Goal: Use online tool/utility: Utilize a website feature to perform a specific function

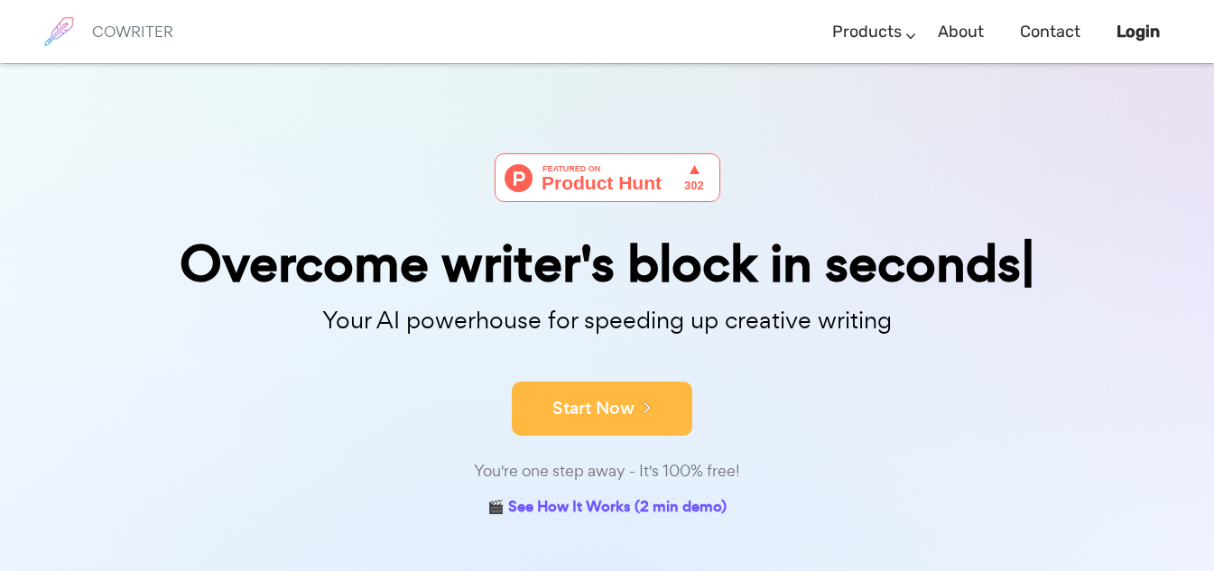
click at [587, 404] on button "Start Now" at bounding box center [602, 409] width 181 height 54
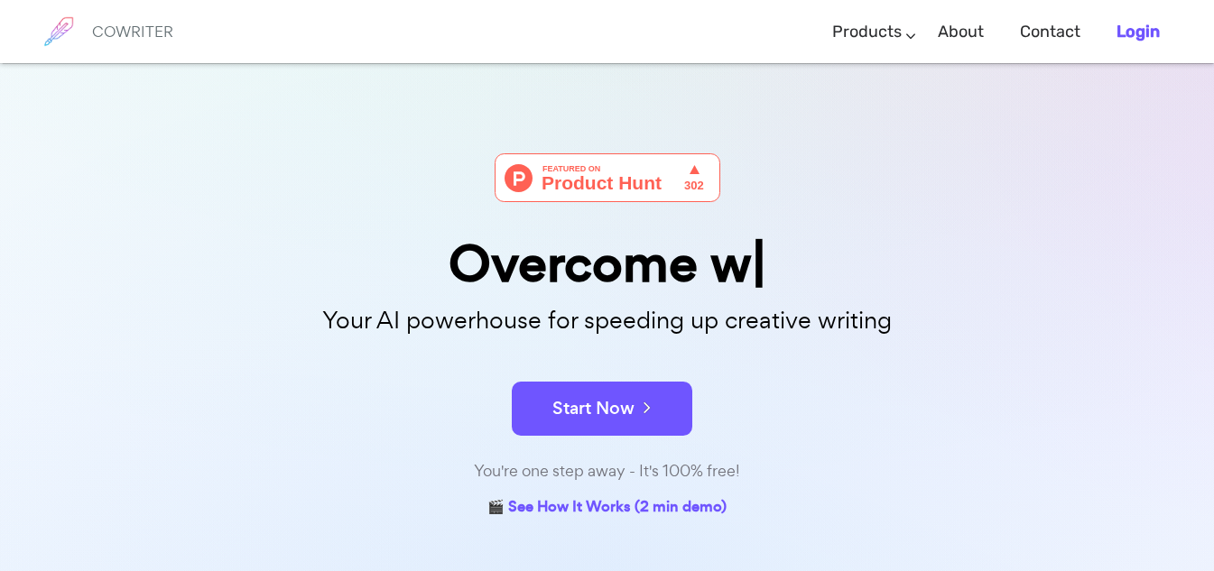
click at [1125, 25] on b "Login" at bounding box center [1137, 32] width 43 height 20
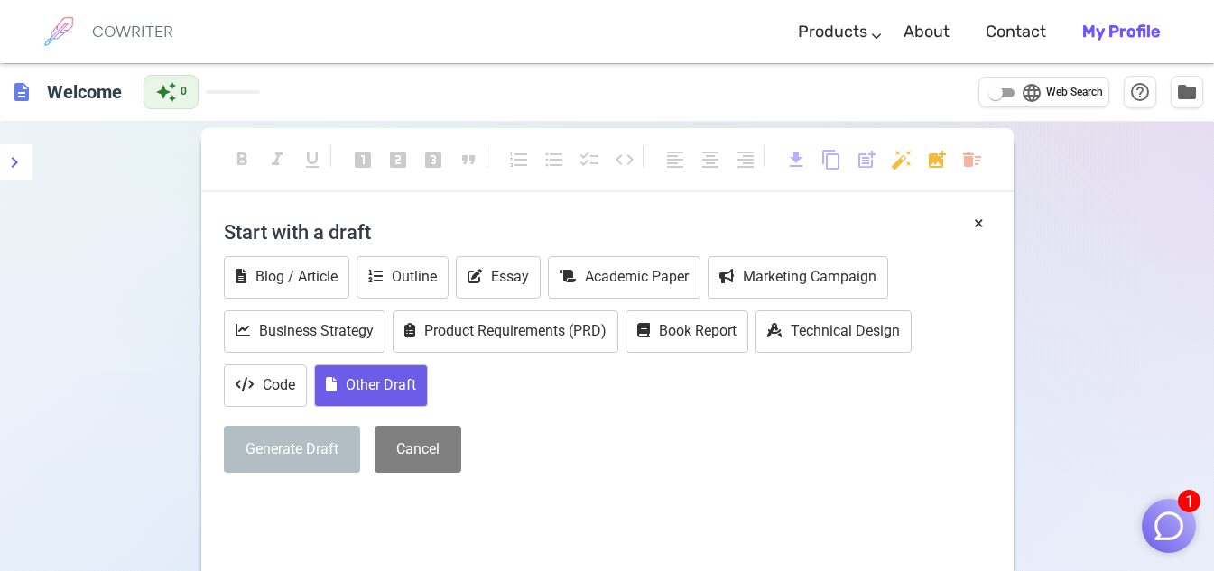
click at [362, 384] on button "Other Draft" at bounding box center [371, 386] width 114 height 42
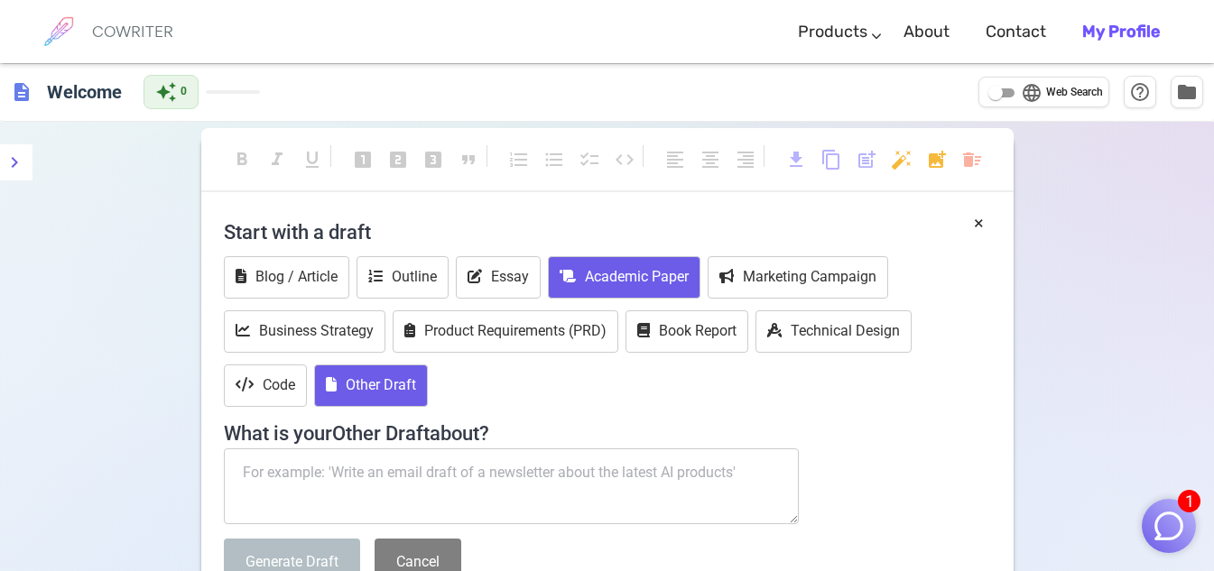
click at [607, 282] on button "Academic Paper" at bounding box center [624, 277] width 153 height 42
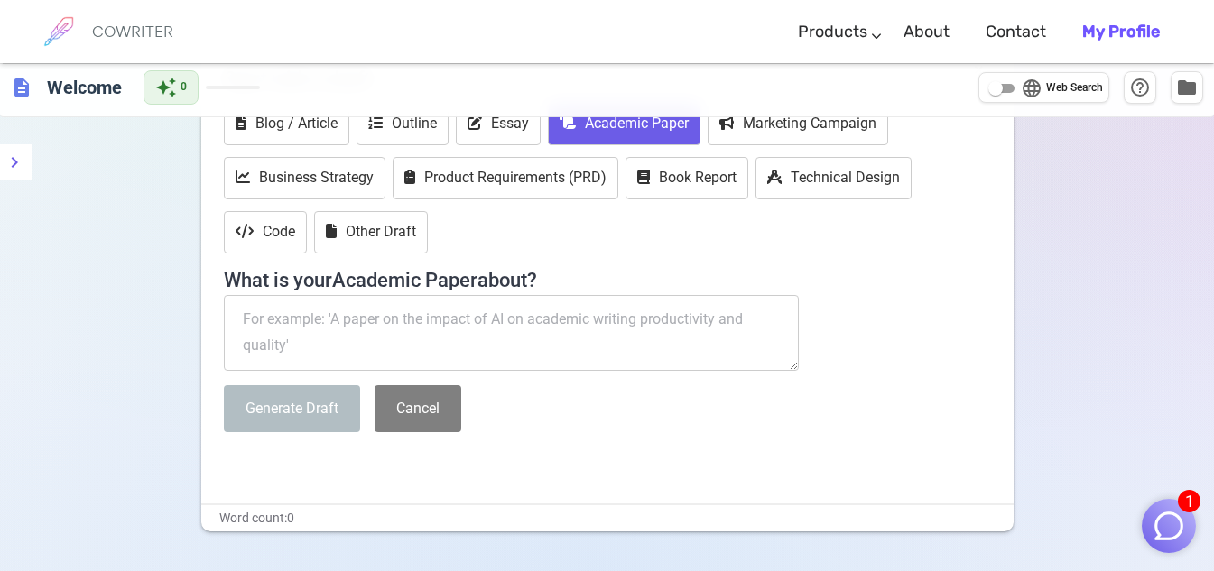
scroll to position [154, 0]
click at [459, 331] on textarea at bounding box center [512, 332] width 576 height 76
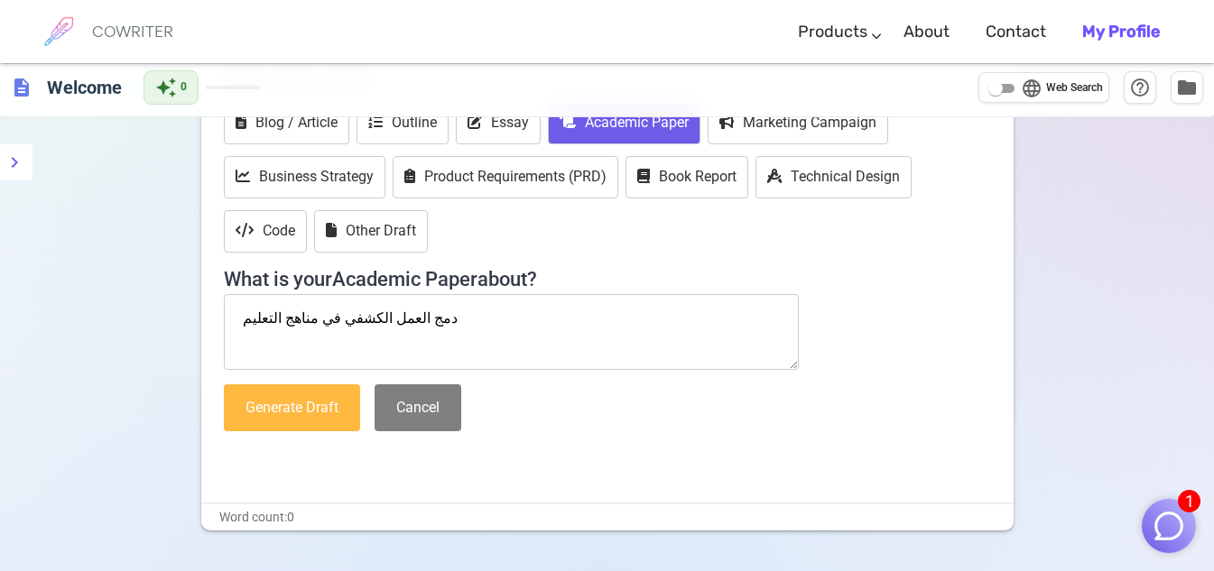
type textarea "دمج العمل الكشفي في مناهج التعليم"
click at [269, 410] on button "Generate Draft" at bounding box center [292, 408] width 136 height 48
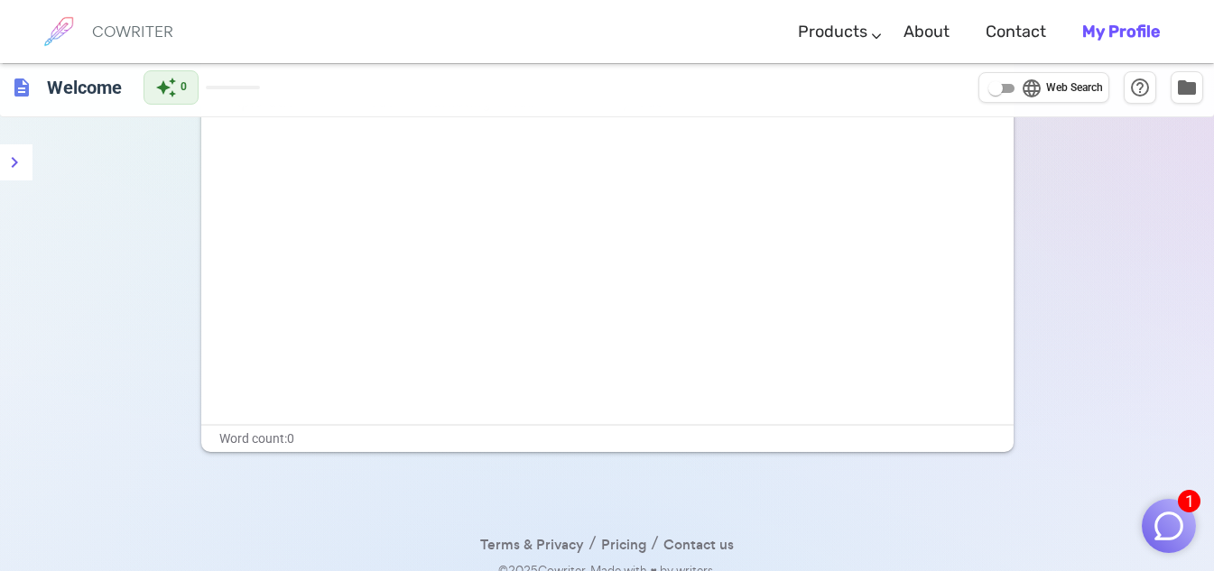
click at [1049, 86] on span "Web Search" at bounding box center [1074, 88] width 57 height 18
click at [1028, 86] on input "language Web Search" at bounding box center [995, 89] width 65 height 22
checkbox input "true"
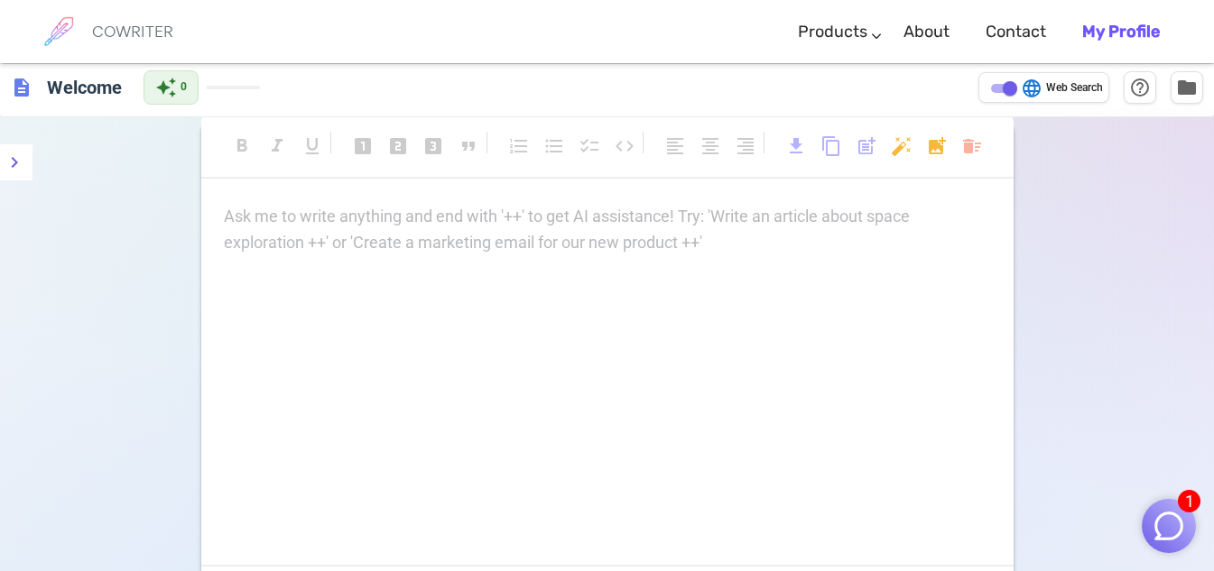
scroll to position [0, 0]
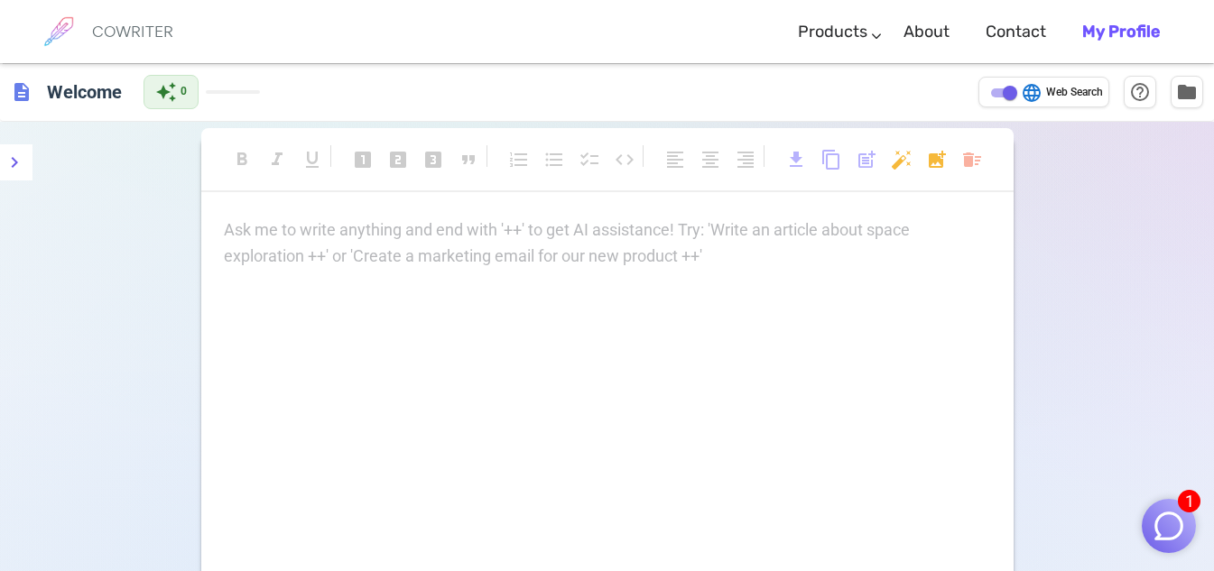
click at [401, 229] on p "Ask me to write anything and end with '++' to get AI assistance! Try: 'Write an…" at bounding box center [607, 231] width 767 height 26
click at [1162, 513] on img "button" at bounding box center [1169, 526] width 34 height 34
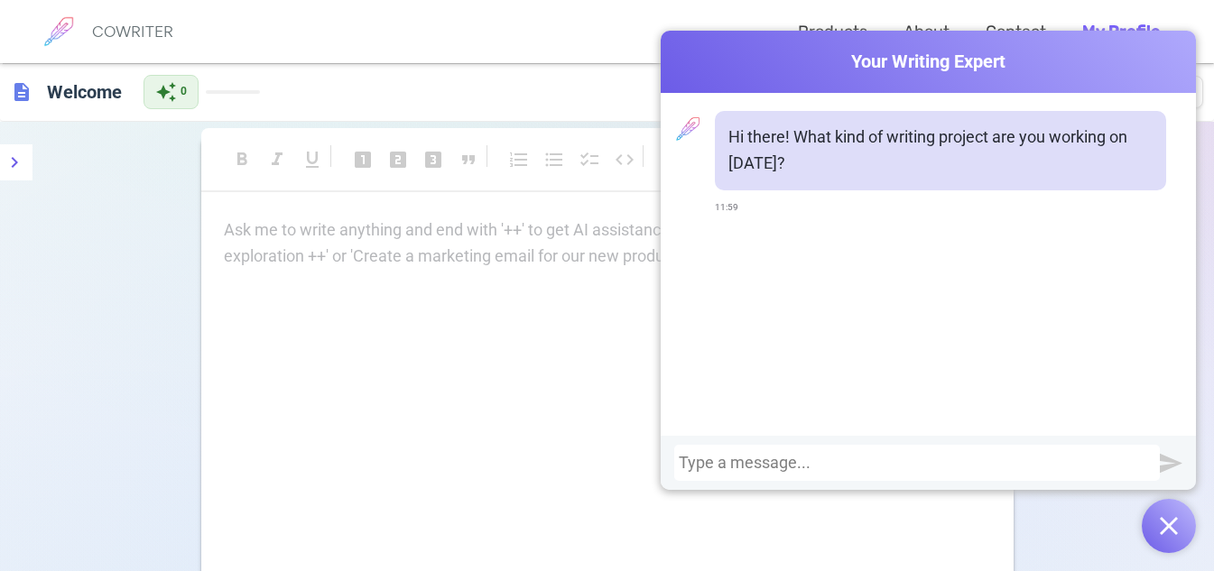
click at [723, 459] on div at bounding box center [917, 463] width 477 height 18
click at [1171, 458] on img "submit" at bounding box center [1171, 463] width 23 height 23
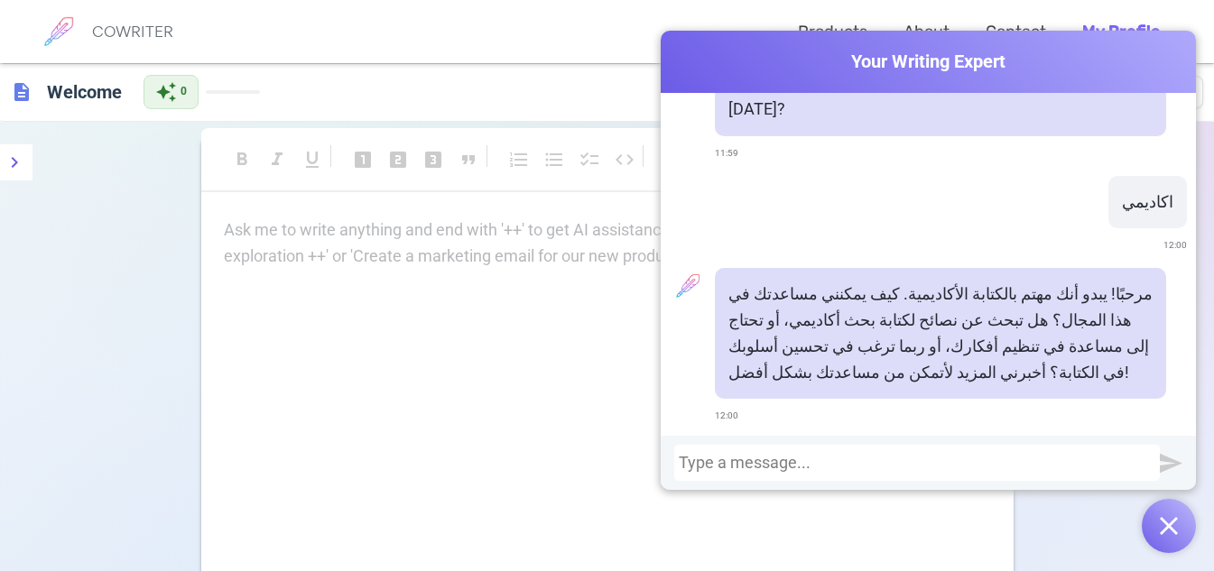
scroll to position [57, 0]
click at [920, 466] on div at bounding box center [917, 463] width 477 height 18
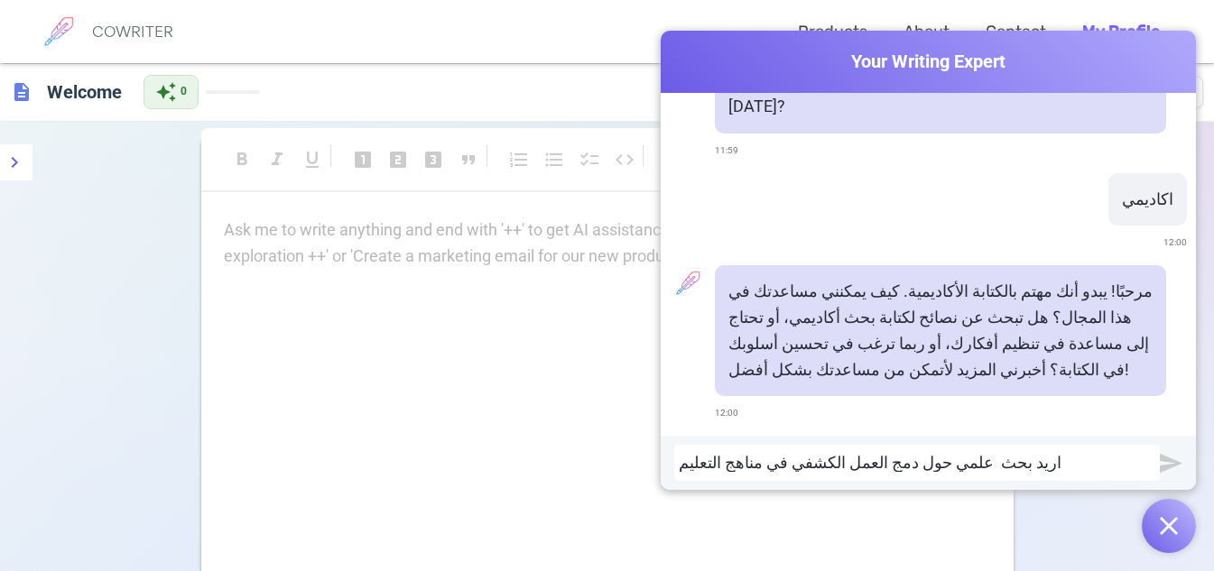
click at [1166, 461] on img "submit" at bounding box center [1171, 463] width 23 height 23
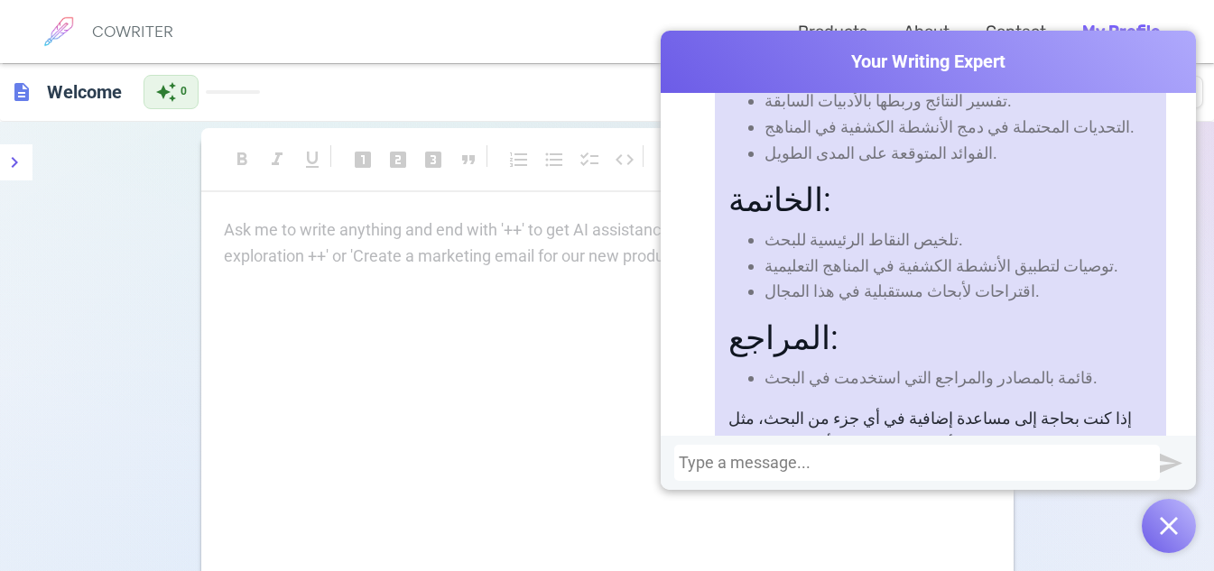
scroll to position [1363, 0]
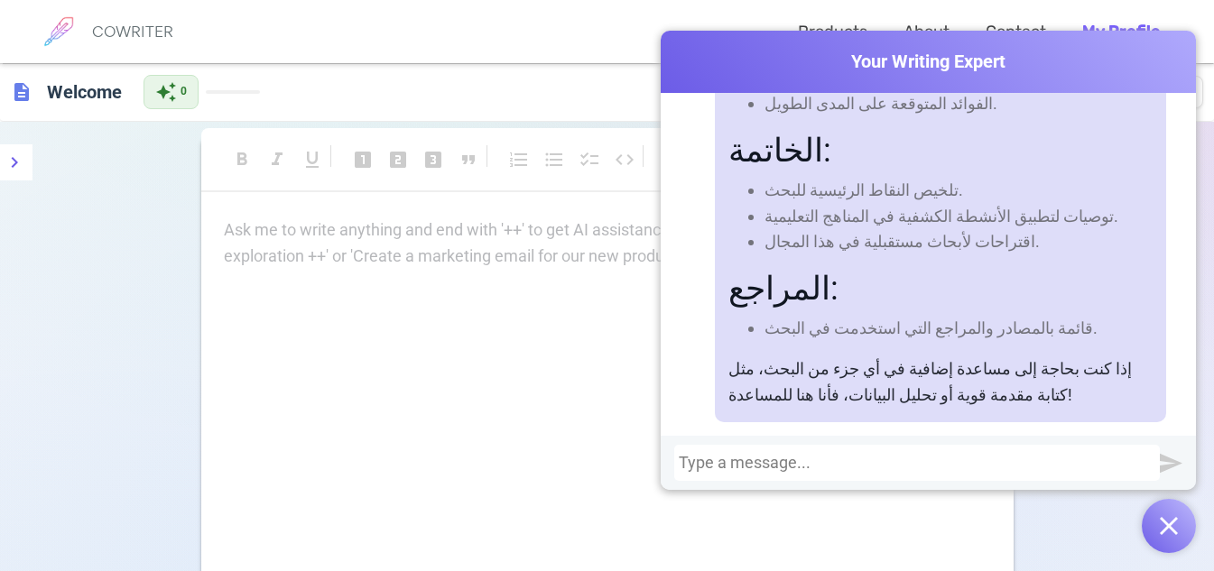
click at [783, 459] on div at bounding box center [917, 463] width 477 height 18
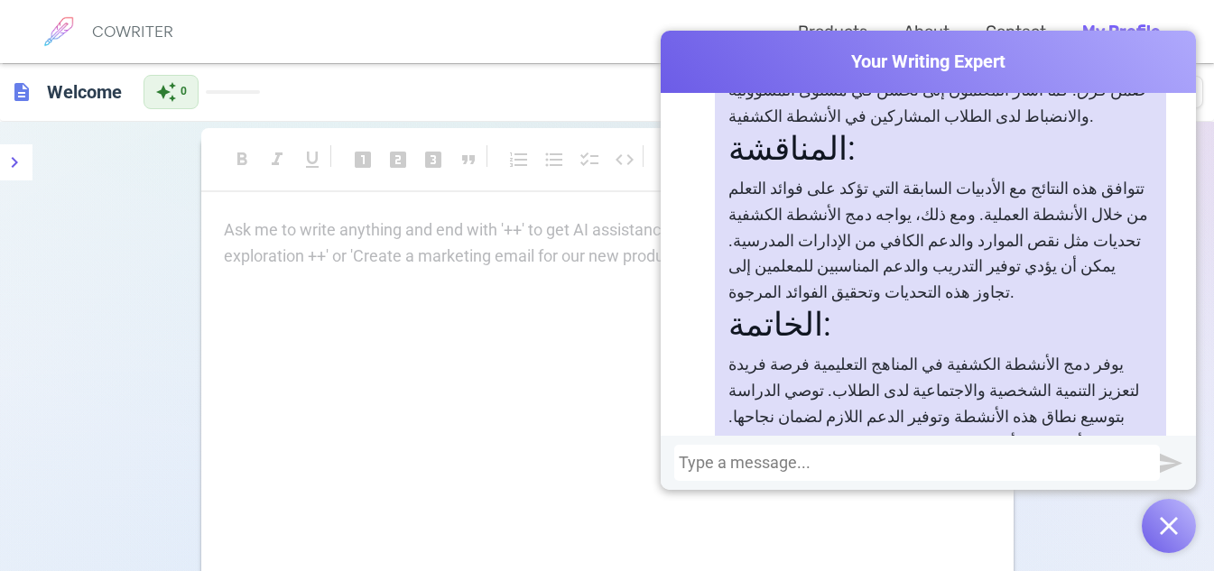
scroll to position [2783, 0]
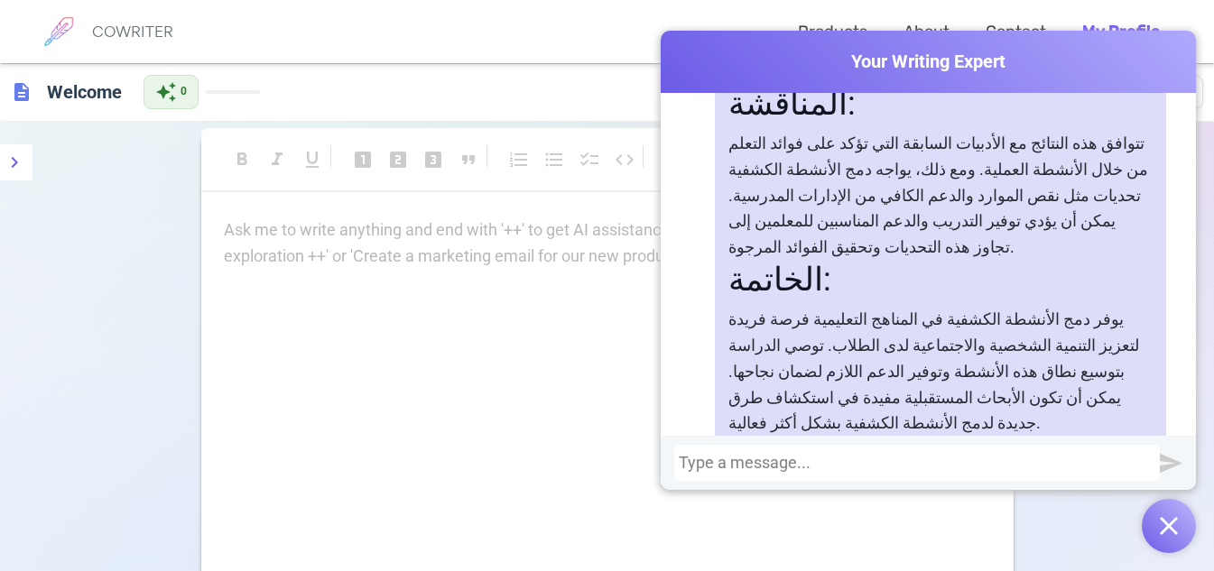
click at [813, 463] on div at bounding box center [917, 463] width 477 height 18
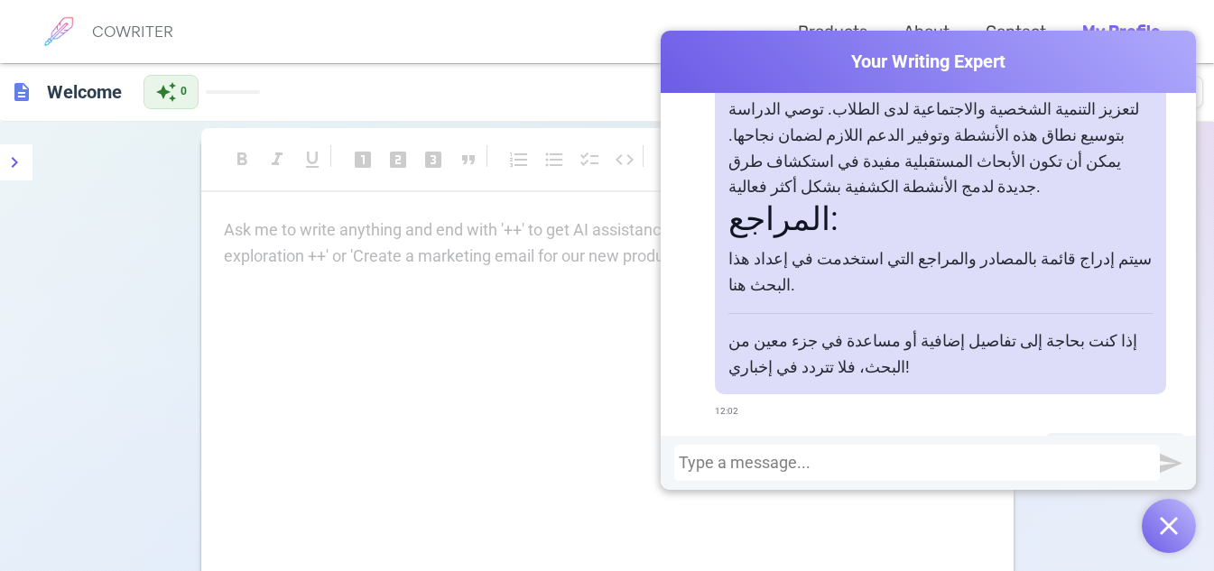
scroll to position [3020, 0]
click at [368, 357] on div "Ask me to write anything and end with '++' to get AI assistance! Try: 'Write an…" at bounding box center [607, 398] width 812 height 361
click at [304, 349] on div "Ask me to write anything and end with '++' to get AI assistance! Try: 'Write an…" at bounding box center [607, 398] width 812 height 361
click at [640, 453] on div "Ask me to write anything and end with '++' to get AI assistance! Try: 'Write an…" at bounding box center [607, 398] width 812 height 361
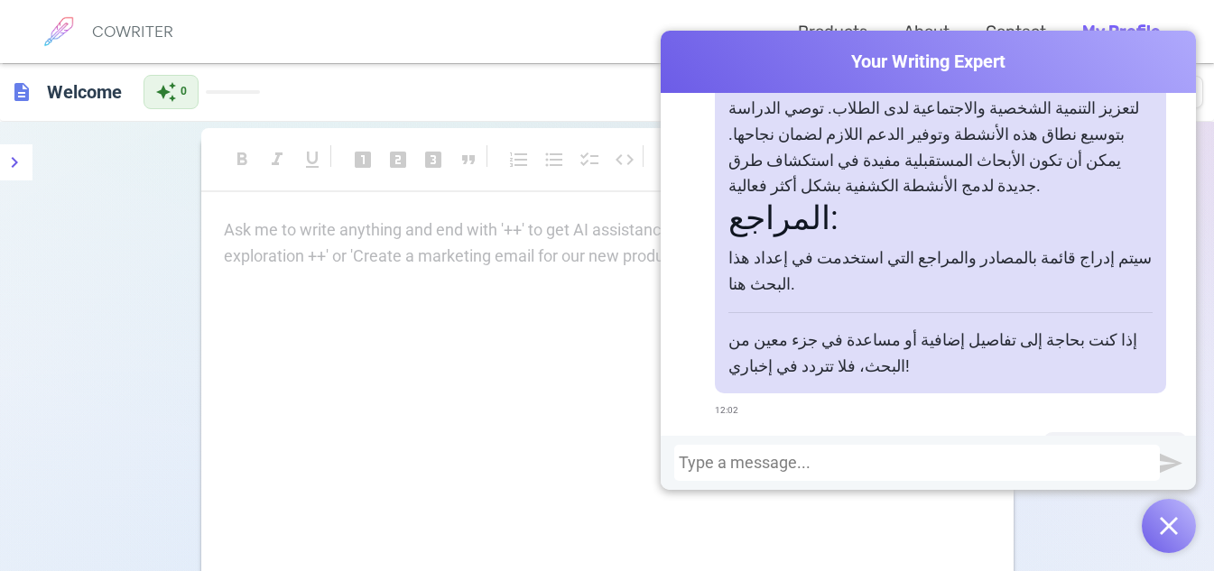
click at [640, 453] on div "Ask me to write anything and end with '++' to get AI assistance! Try: 'Write an…" at bounding box center [607, 398] width 812 height 361
